Goal: Understand process/instructions: Learn how to perform a task or action

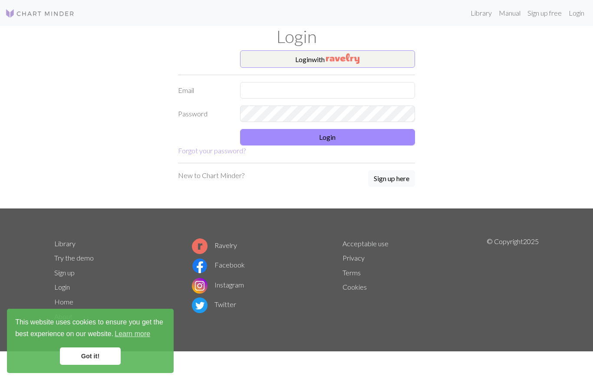
click at [358, 51] on button "Login with" at bounding box center [328, 58] width 176 height 17
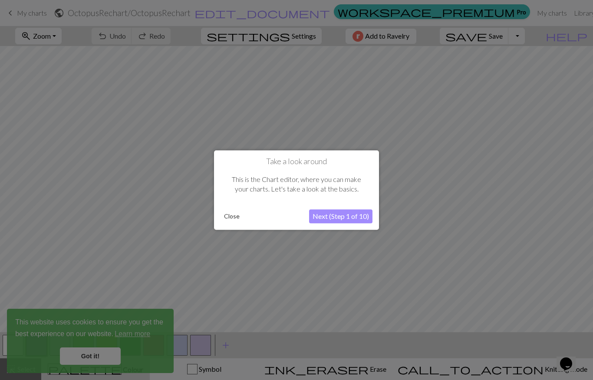
click at [238, 222] on button "Close" at bounding box center [232, 216] width 23 height 13
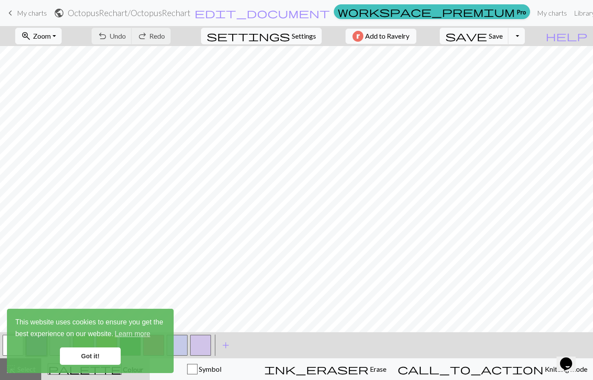
click at [97, 357] on link "Got it!" at bounding box center [90, 356] width 61 height 17
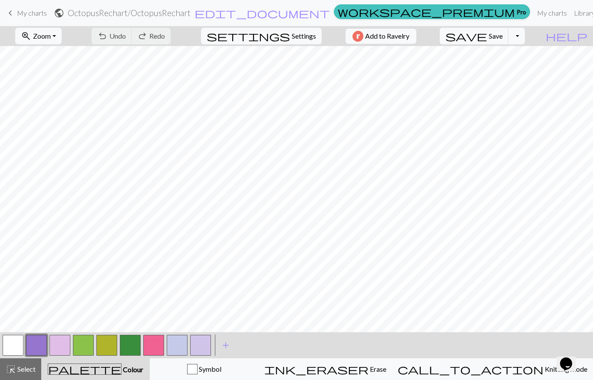
click at [51, 36] on button "zoom_in Zoom Zoom" at bounding box center [38, 36] width 46 height 17
click at [56, 105] on button "50%" at bounding box center [50, 104] width 69 height 14
click at [106, 43] on button "undo Undo Undo" at bounding box center [112, 36] width 40 height 17
click at [109, 40] on button "undo Undo Undo" at bounding box center [112, 36] width 40 height 17
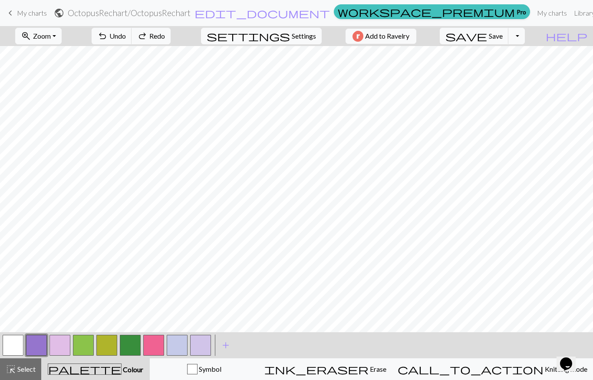
click at [553, 372] on span "Knitting mode" at bounding box center [566, 369] width 44 height 8
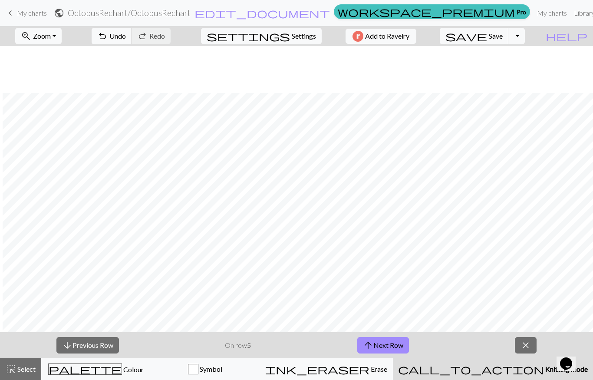
scroll to position [172, 451]
click at [50, 36] on button "zoom_in Zoom Zoom" at bounding box center [38, 36] width 46 height 17
click at [58, 103] on button "50%" at bounding box center [50, 104] width 69 height 14
click at [381, 348] on button "arrow_upward Next Row" at bounding box center [384, 345] width 52 height 17
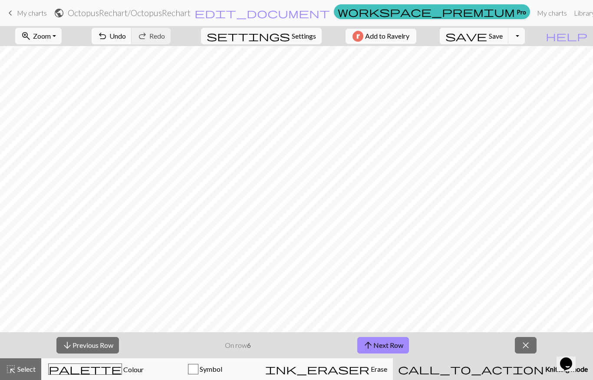
click at [394, 347] on button "arrow_upward Next Row" at bounding box center [384, 345] width 52 height 17
click at [393, 347] on button "arrow_upward Next Row" at bounding box center [384, 345] width 52 height 17
click at [395, 345] on button "arrow_upward Next Row" at bounding box center [384, 345] width 52 height 17
click at [395, 345] on button "arrow_upward Next Row" at bounding box center [385, 345] width 52 height 17
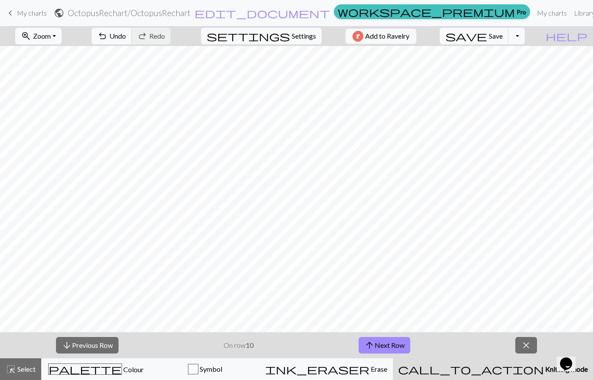
click at [395, 345] on button "arrow_upward Next Row" at bounding box center [385, 345] width 52 height 17
click at [395, 343] on button "arrow_upward Next Row" at bounding box center [385, 345] width 52 height 17
click at [395, 342] on button "arrow_upward Next Row" at bounding box center [385, 345] width 52 height 17
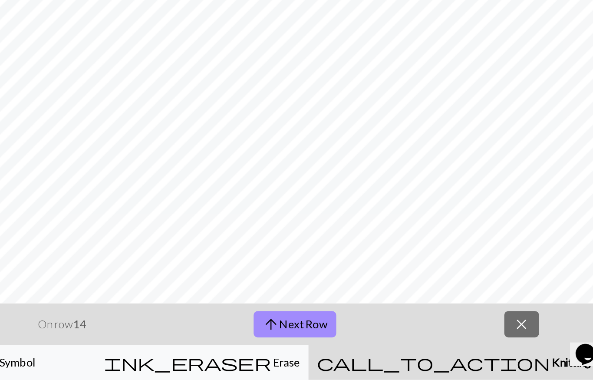
click at [247, 332] on div "arrow_downward Previous Row On row 14 arrow_upward Next Row close" at bounding box center [296, 345] width 593 height 26
click at [359, 337] on button "arrow_upward Next Row" at bounding box center [385, 345] width 52 height 17
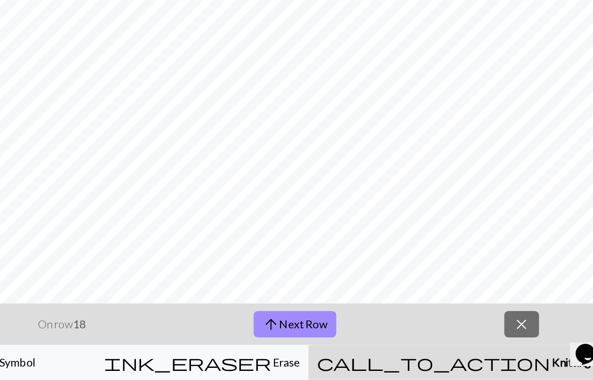
click at [359, 337] on button "arrow_upward Next Row" at bounding box center [385, 345] width 52 height 17
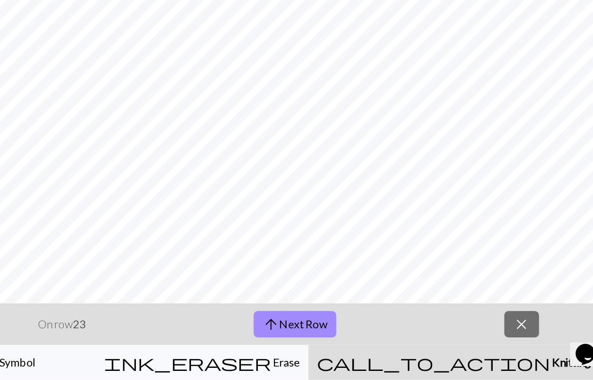
click at [359, 337] on button "arrow_upward Next Row" at bounding box center [385, 345] width 52 height 17
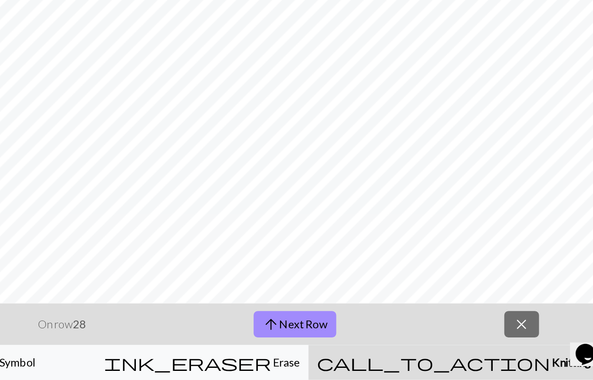
click at [359, 337] on button "arrow_upward Next Row" at bounding box center [385, 345] width 52 height 17
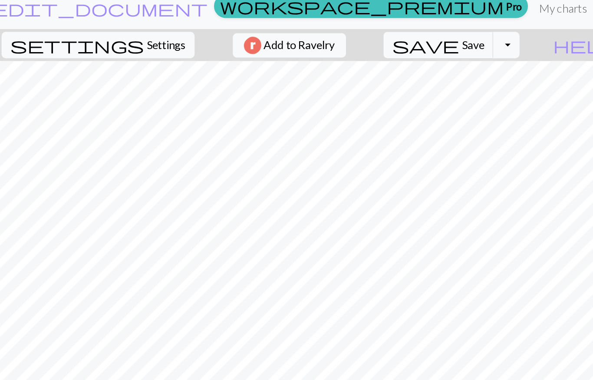
click at [540, 28] on button "help Show me around" at bounding box center [566, 36] width 53 height 17
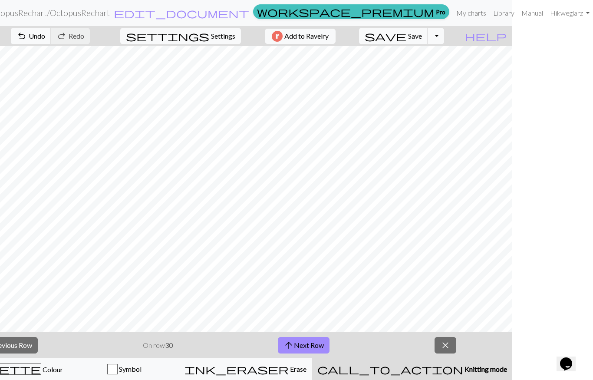
click at [309, 344] on button "arrow_upward Next Row" at bounding box center [304, 345] width 52 height 17
